Goal: Transaction & Acquisition: Purchase product/service

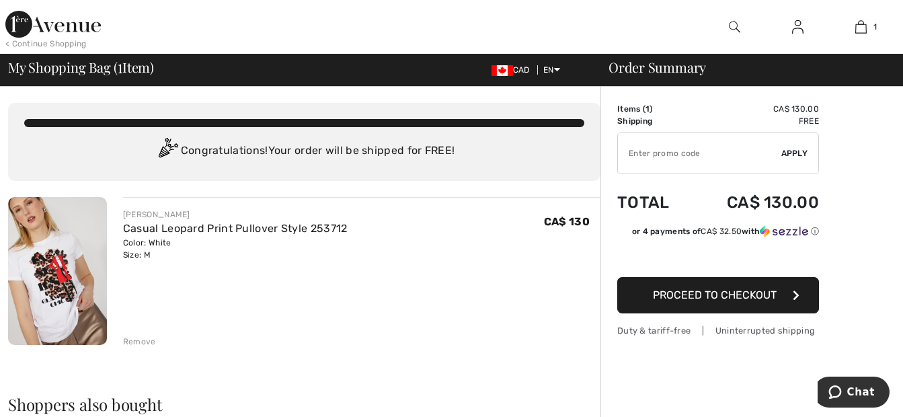
click at [659, 157] on input "TEXT" at bounding box center [699, 153] width 163 height 40
type input "NEW15"
click at [794, 151] on div "✔ Apply Remove" at bounding box center [718, 153] width 202 height 42
click at [652, 156] on input "TEXT" at bounding box center [699, 153] width 163 height 40
click at [672, 296] on span "Proceed to Checkout" at bounding box center [715, 294] width 124 height 13
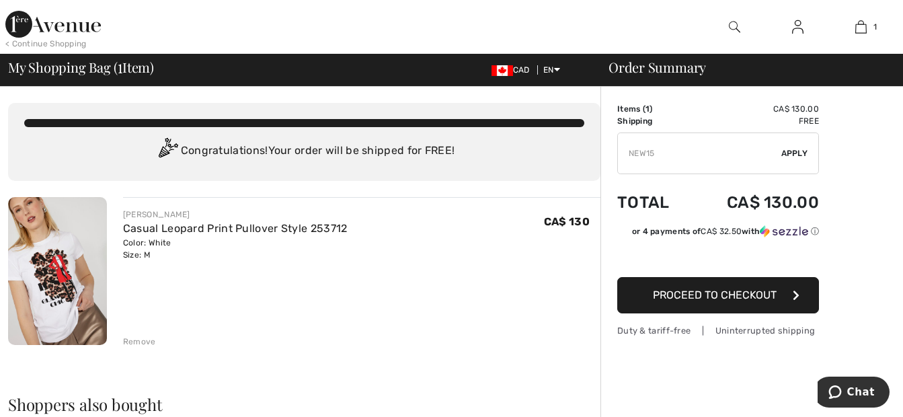
click at [138, 338] on div "Remove" at bounding box center [139, 341] width 33 height 12
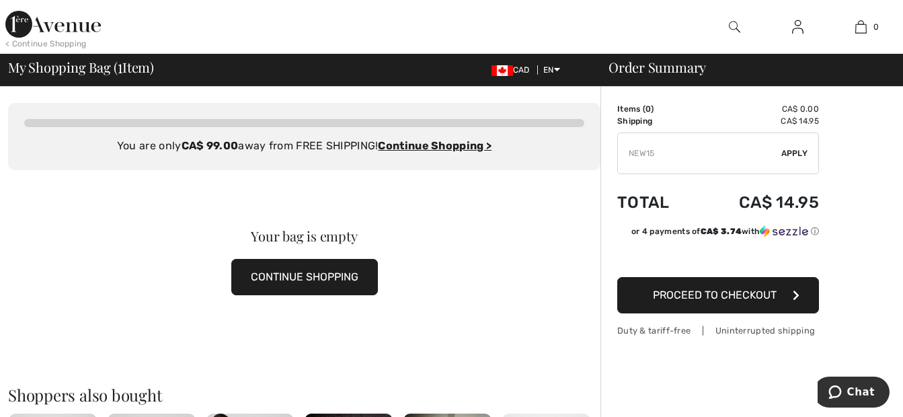
click at [796, 149] on span "Apply" at bounding box center [794, 153] width 27 height 12
click at [706, 292] on span "Proceed to Checkout" at bounding box center [715, 294] width 124 height 13
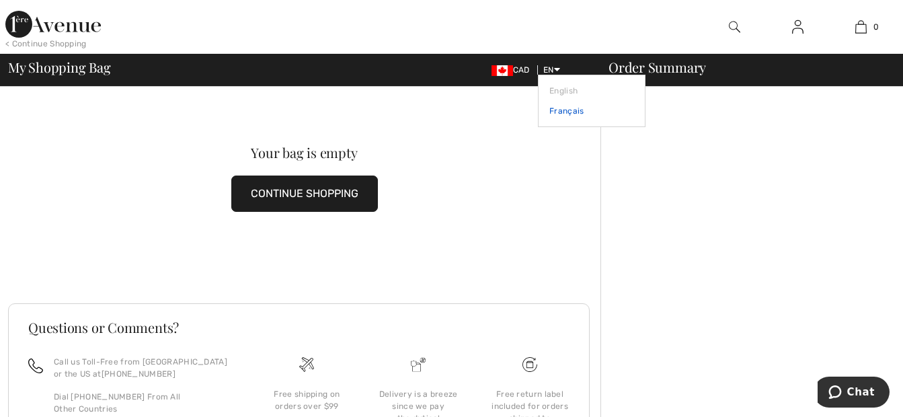
click at [556, 110] on link "Français" at bounding box center [591, 111] width 85 height 20
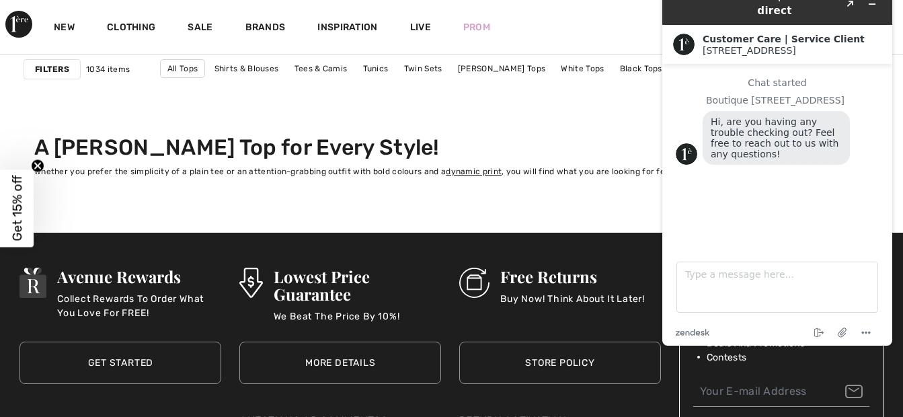
scroll to position [5914, 0]
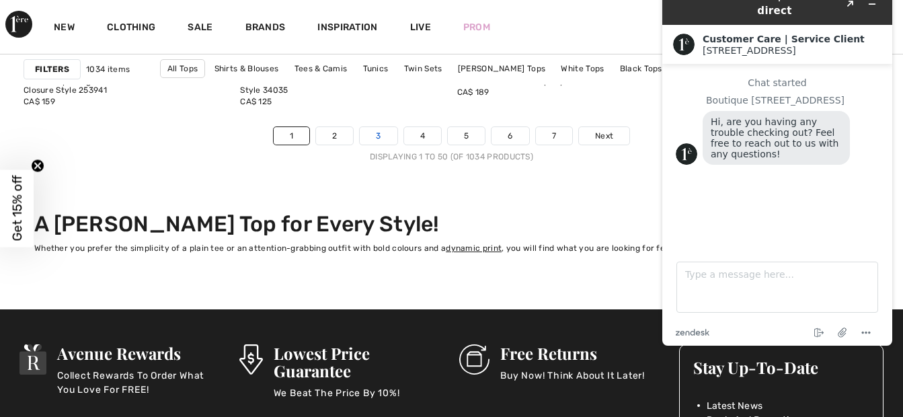
click at [383, 135] on link "3" at bounding box center [378, 135] width 37 height 17
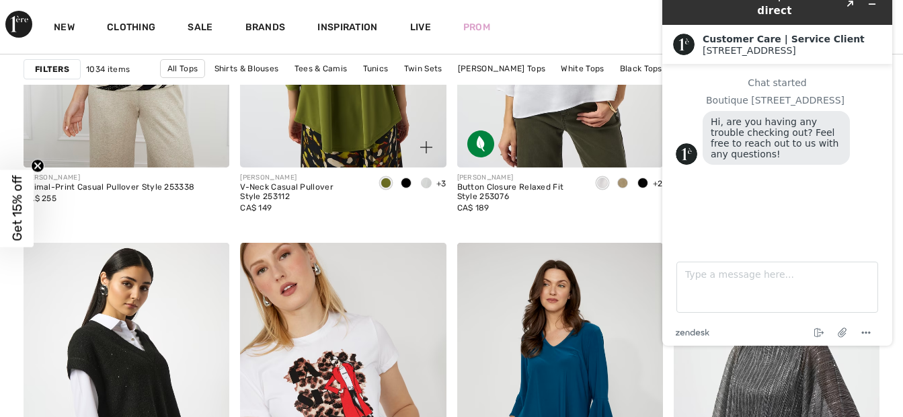
scroll to position [5376, 0]
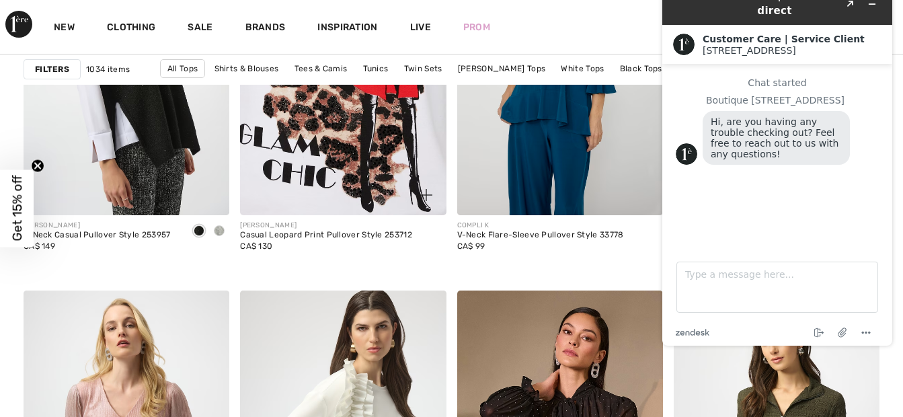
click at [319, 140] on img at bounding box center [343, 61] width 206 height 308
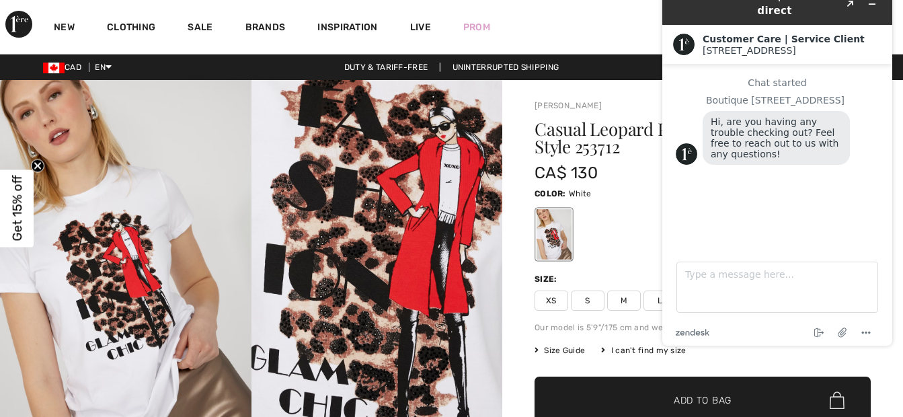
click at [627, 295] on span "M" at bounding box center [624, 300] width 34 height 20
click at [682, 401] on span "Add to Bag" at bounding box center [702, 400] width 58 height 14
click at [643, 185] on div "Color: White" at bounding box center [702, 193] width 336 height 16
drag, startPoint x: 861, startPoint y: 7, endPoint x: 915, endPoint y: 11, distance: 53.9
click at [902, 11] on html "Live Chat | Chat en direct Created with Sketch. Customer Care | Service Client …" at bounding box center [776, 164] width 251 height 384
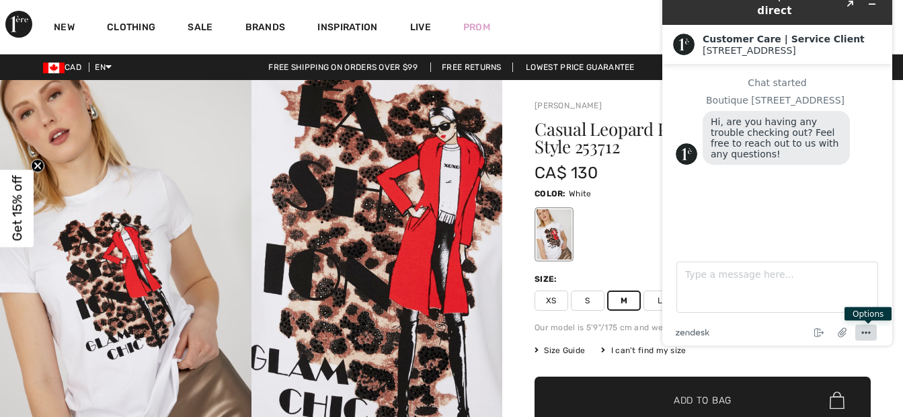
click at [868, 329] on icon "Menu" at bounding box center [866, 333] width 16 height 16
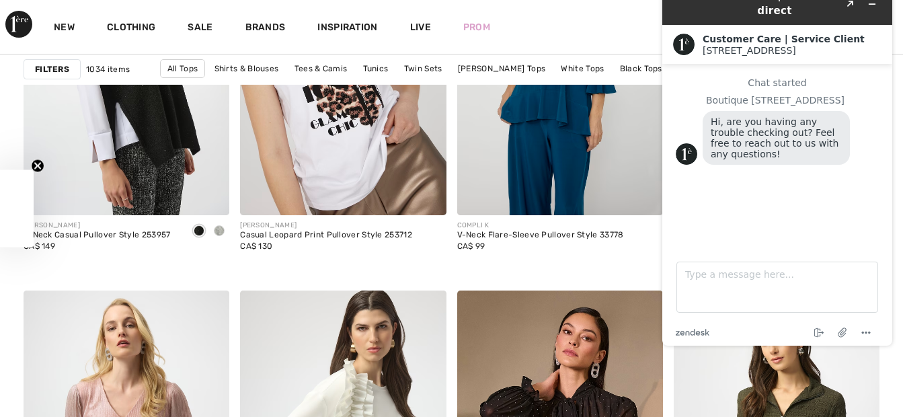
click at [866, 34] on h2 "Customer Care | Service Client" at bounding box center [791, 39] width 179 height 11
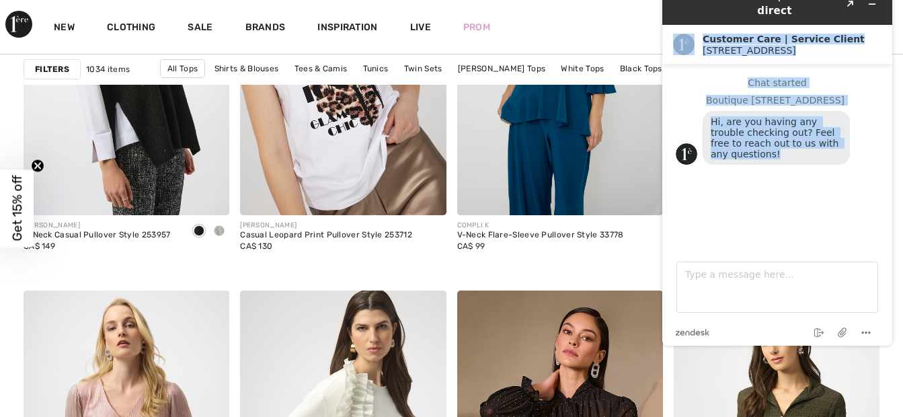
drag, startPoint x: 885, startPoint y: 5, endPoint x: 905, endPoint y: 224, distance: 220.0
click at [902, 224] on html "Live Chat | Chat en direct Created with Sketch. Customer Care | Service Client …" at bounding box center [776, 164] width 251 height 384
click at [817, 333] on icon "End chat" at bounding box center [818, 333] width 16 height 16
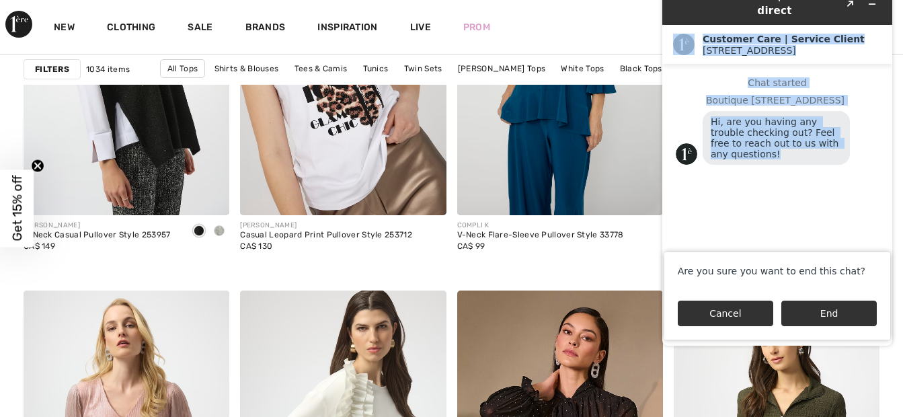
click at [744, 317] on button "Cancel" at bounding box center [724, 313] width 95 height 26
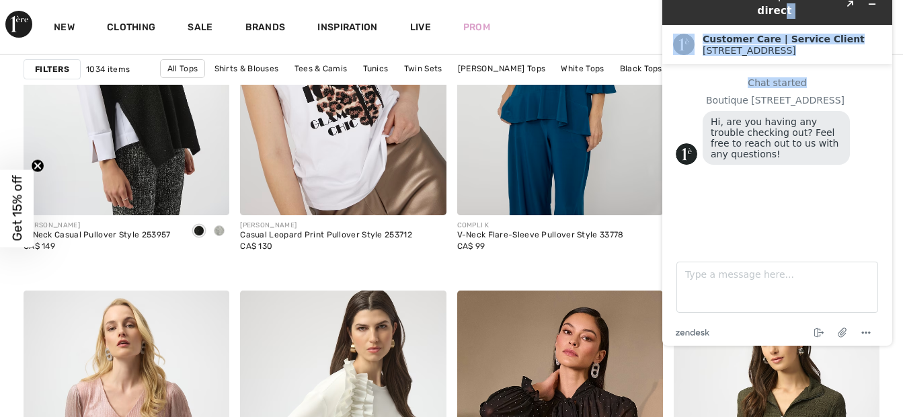
drag, startPoint x: 833, startPoint y: 7, endPoint x: 889, endPoint y: 60, distance: 76.5
click at [889, 60] on div "Live Chat | Chat en direct Created with Sketch. Customer Care | Service Client …" at bounding box center [777, 164] width 230 height 363
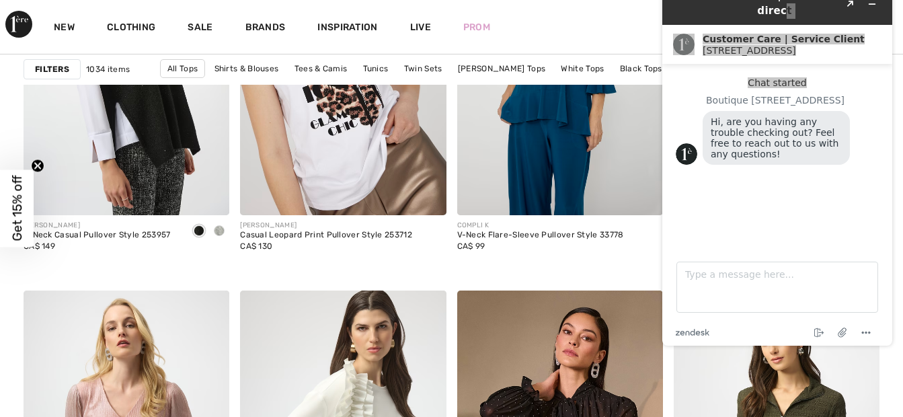
click at [638, 12] on div "New Clothing Sale Brands Inspiration Live Prom 1 Added to Bag Frank Lyman Casua…" at bounding box center [451, 27] width 903 height 54
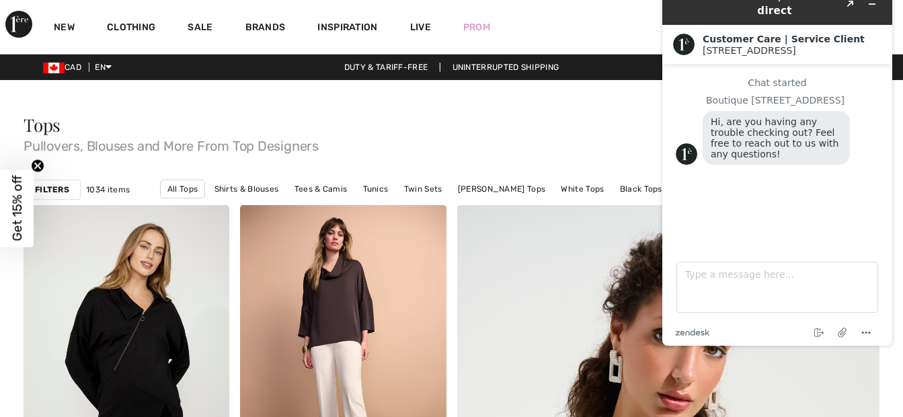
drag, startPoint x: 901, startPoint y: 12, endPoint x: 1554, endPoint y: -13, distance: 653.1
click at [902, 13] on html "Live Chat | Chat en direct Created with Sketch. Customer Care | Service Client …" at bounding box center [776, 164] width 251 height 384
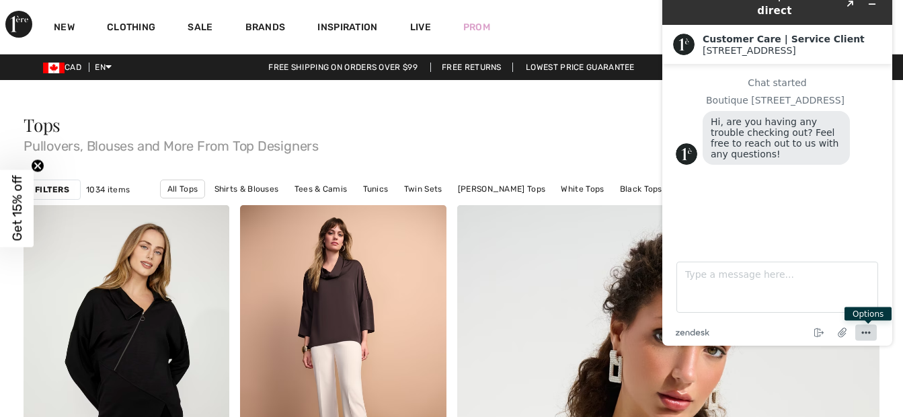
click at [868, 328] on icon "Menu" at bounding box center [866, 333] width 16 height 16
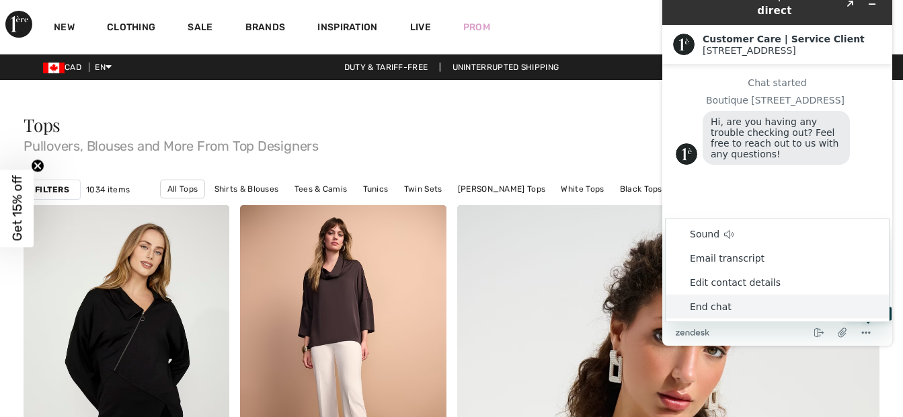
click at [712, 302] on li "End chat" at bounding box center [776, 306] width 223 height 24
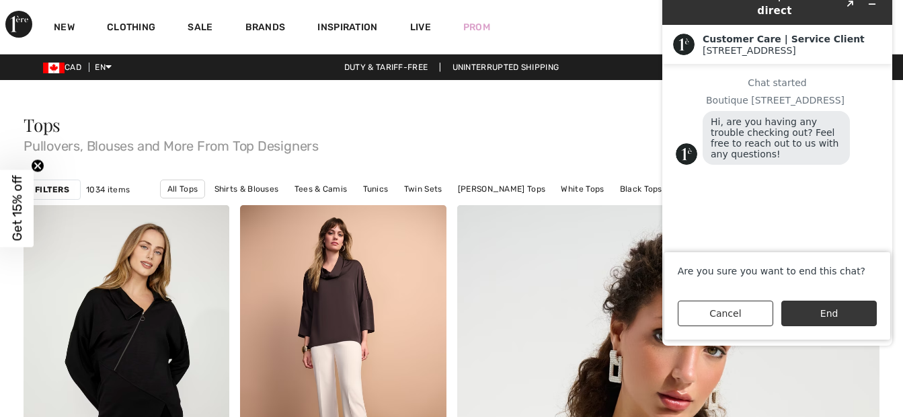
click at [810, 317] on button "End" at bounding box center [828, 313] width 95 height 26
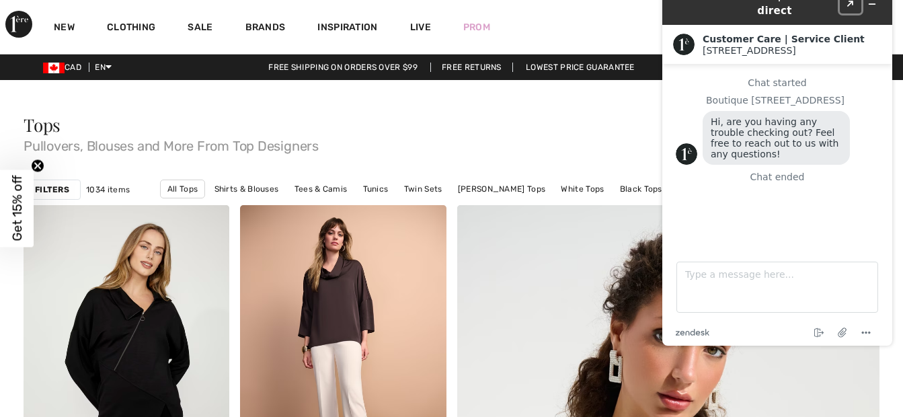
drag, startPoint x: 860, startPoint y: 1, endPoint x: -3, endPoint y: -69, distance: 865.1
click at [651, 0] on html "Live Chat | Chat en direct Created with Sketch. Customer Care | Service Client …" at bounding box center [776, 164] width 251 height 384
drag, startPoint x: 781, startPoint y: 212, endPoint x: 775, endPoint y: 222, distance: 11.2
drag, startPoint x: 124, startPoint y: 250, endPoint x: 458, endPoint y: 131, distance: 354.6
click at [458, 131] on div "Tops Pullovers, Blouses and More From Top Designers" at bounding box center [452, 134] width 856 height 36
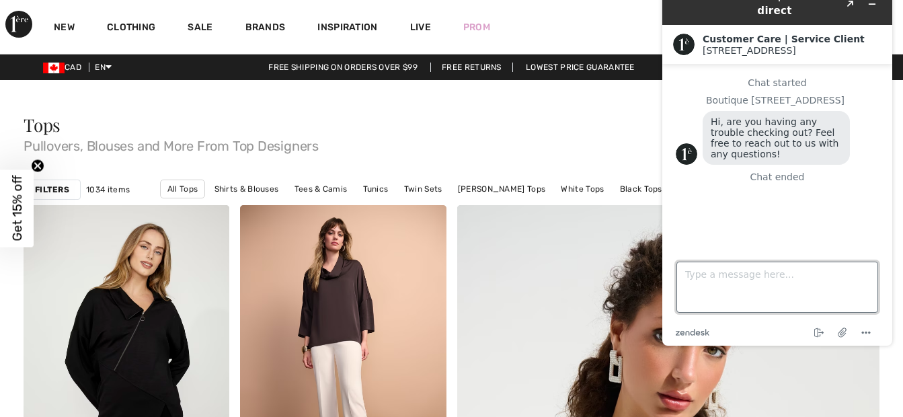
click at [699, 288] on textarea "Type a message here..." at bounding box center [777, 286] width 202 height 51
type textarea "no trouble"
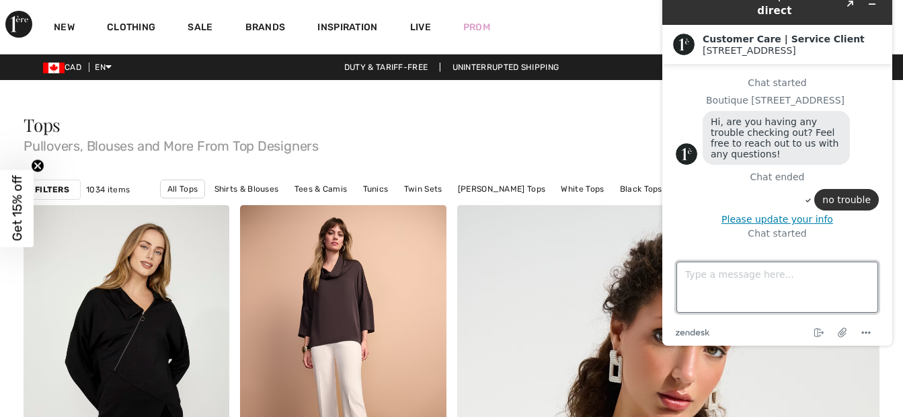
scroll to position [16, 0]
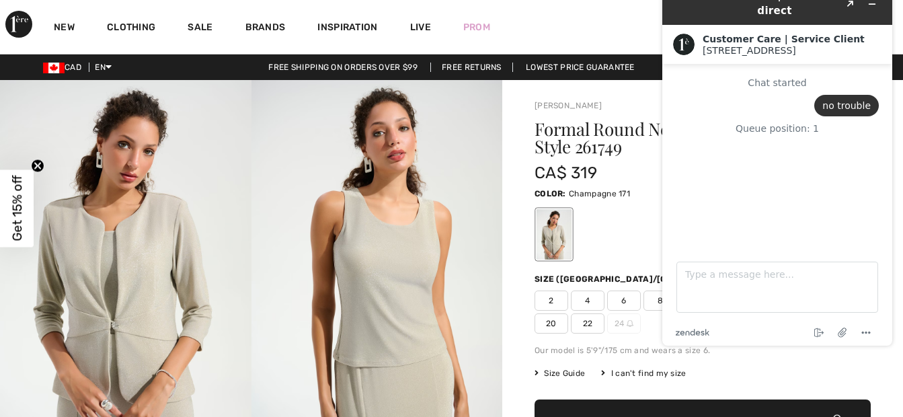
click at [802, 373] on div "Size Guide I can't find my size Select Size CAN 2 CAN 4 CAN 6 CAN 8 CAN 10 CAN …" at bounding box center [702, 373] width 336 height 12
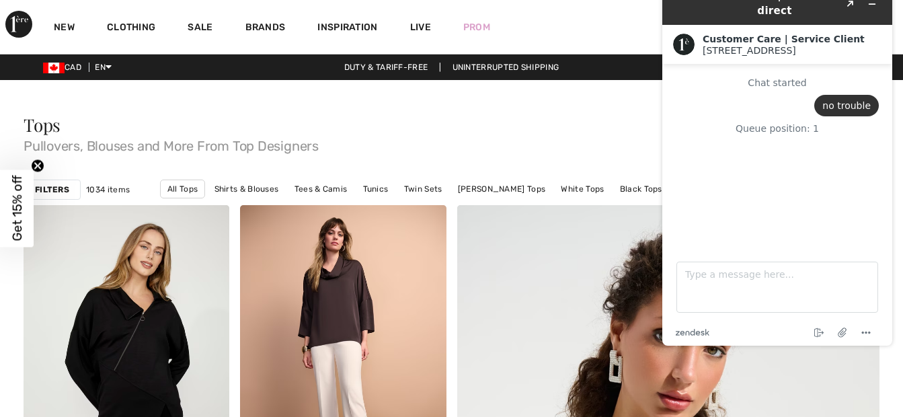
drag, startPoint x: 168, startPoint y: 185, endPoint x: 469, endPoint y: 107, distance: 311.0
click at [469, 107] on div "Tops Pullovers, Blouses and More From Top Designers" at bounding box center [452, 137] width 856 height 74
drag, startPoint x: 842, startPoint y: 201, endPoint x: 763, endPoint y: 337, distance: 156.9
drag, startPoint x: 112, startPoint y: 365, endPoint x: 515, endPoint y: 128, distance: 467.8
click at [515, 127] on div "Tops Pullovers, Blouses and More From Top Designers" at bounding box center [452, 134] width 856 height 36
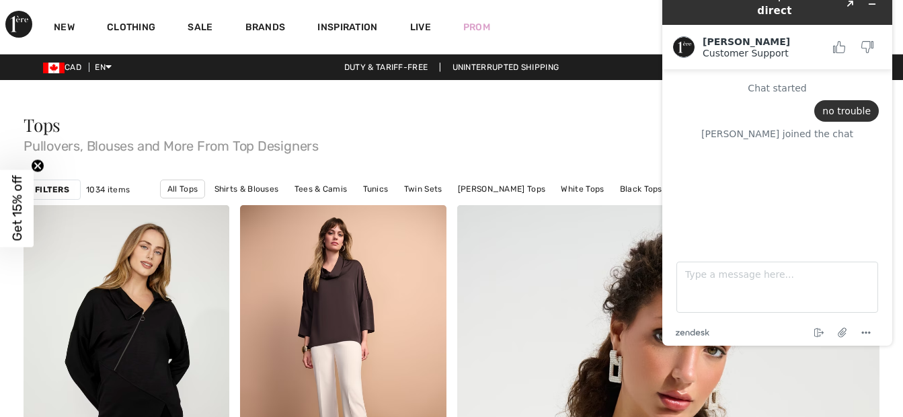
drag, startPoint x: 804, startPoint y: 40, endPoint x: 587, endPoint y: 133, distance: 236.3
click at [651, 133] on html "Live Chat | Chat en direct Created with Sketch. Amanda Customer Support Custome…" at bounding box center [776, 164] width 251 height 384
drag, startPoint x: 1300, startPoint y: 75, endPoint x: 681, endPoint y: 95, distance: 620.0
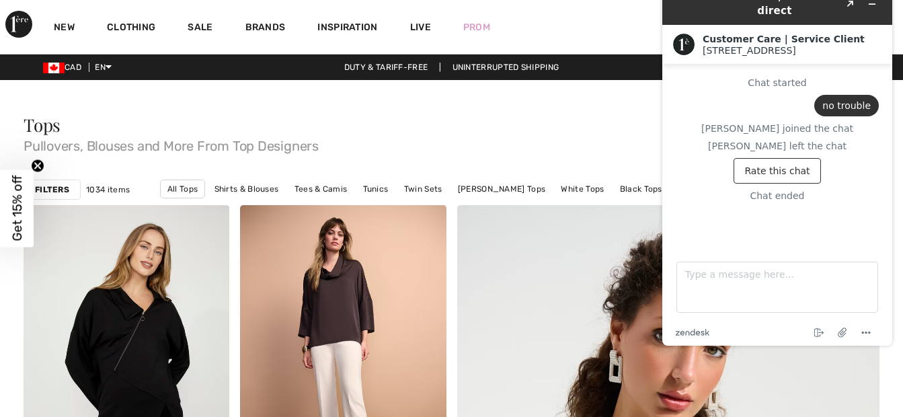
click at [546, 153] on div "Tops Pullovers, Blouses and More From Top Designers" at bounding box center [452, 137] width 856 height 74
